Goal: Navigation & Orientation: Find specific page/section

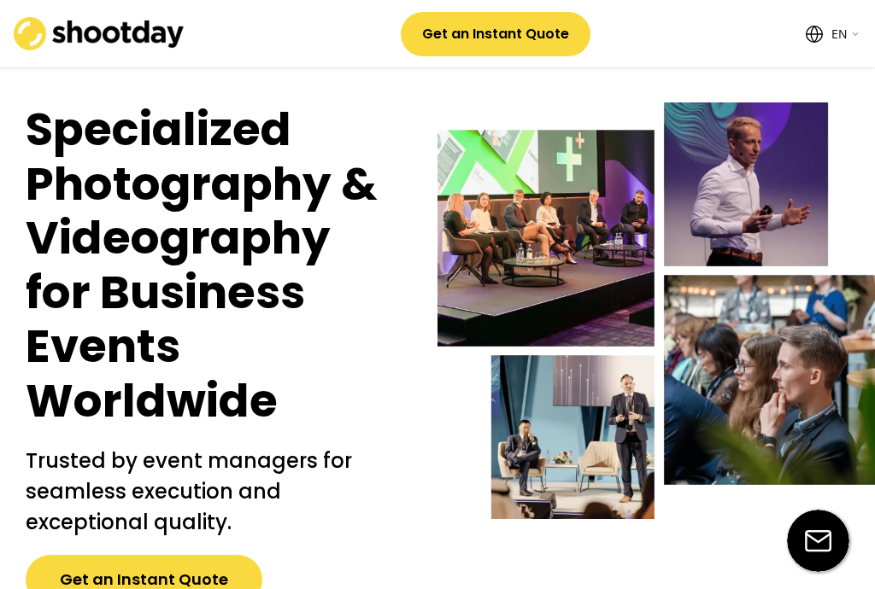
select select ""en""
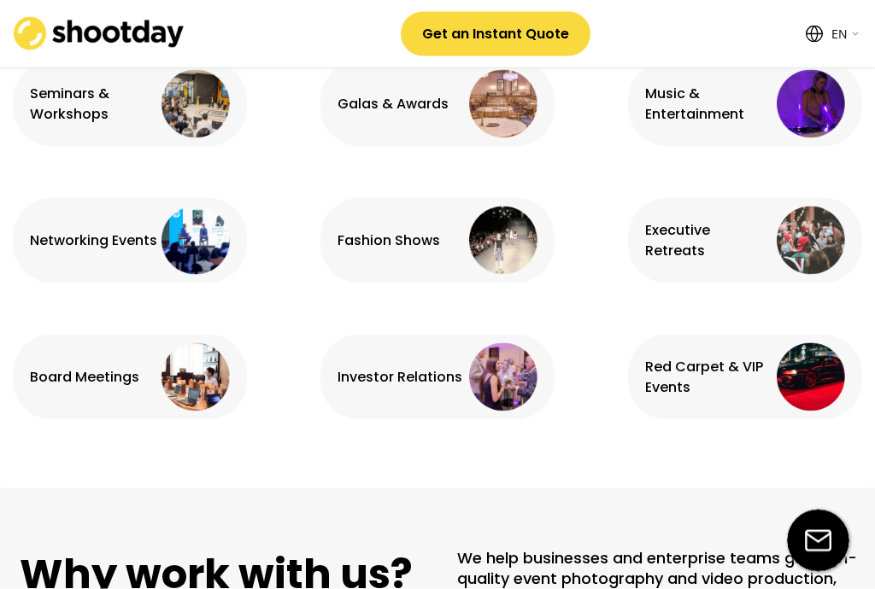
scroll to position [1439, 0]
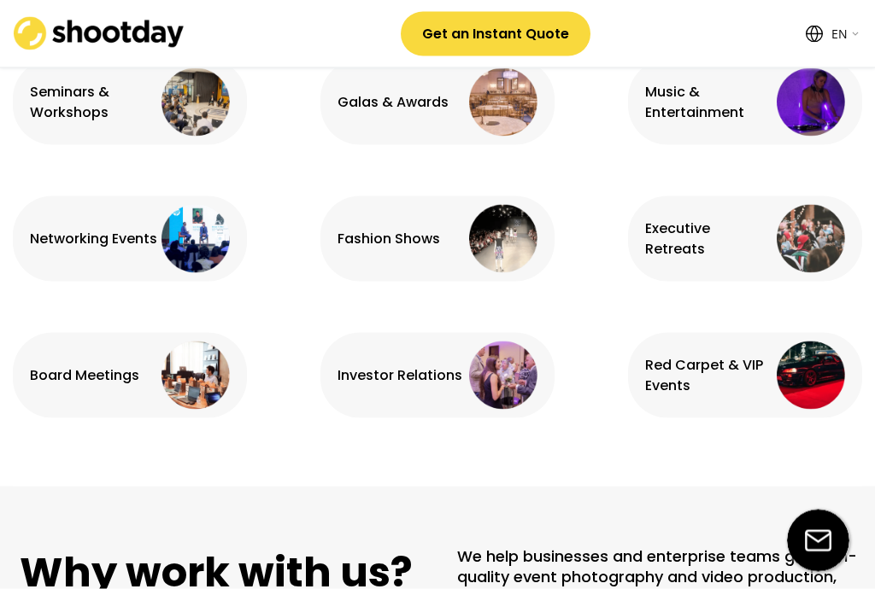
click at [198, 228] on img at bounding box center [195, 239] width 68 height 68
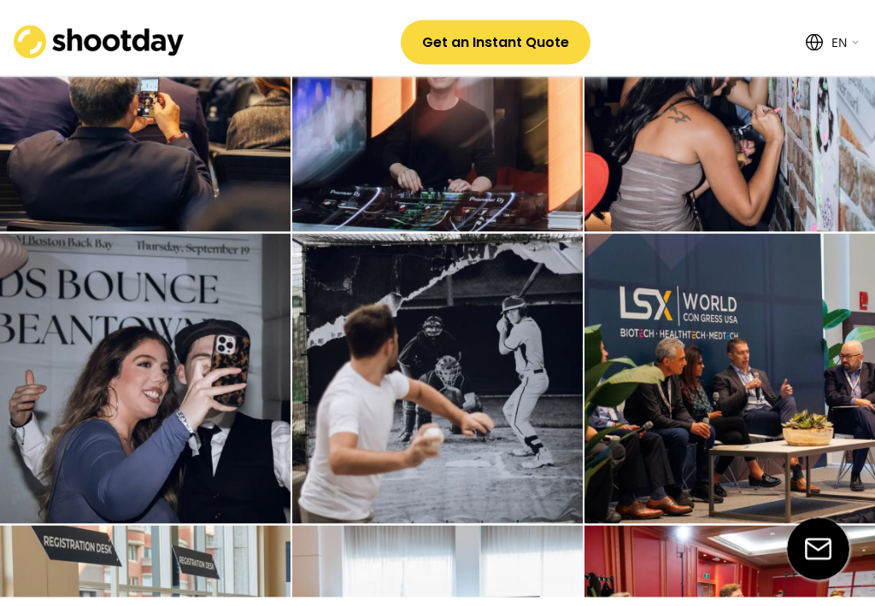
scroll to position [3393, 0]
